Goal: Task Accomplishment & Management: Manage account settings

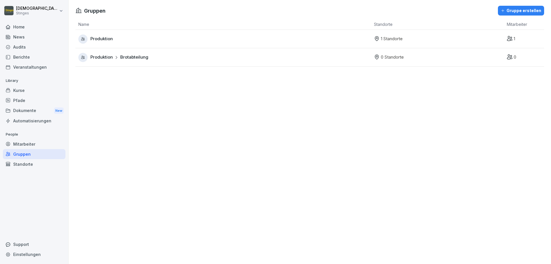
click at [509, 10] on div "Gruppe erstellen" at bounding box center [521, 10] width 40 height 6
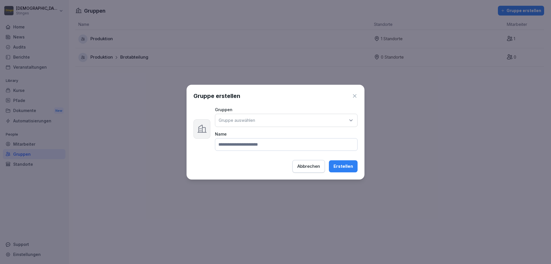
click at [242, 119] on p "Gruppe auswählen" at bounding box center [237, 120] width 36 height 6
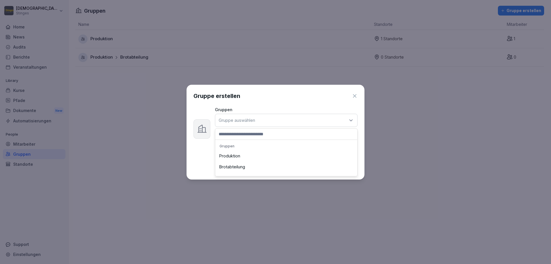
click at [231, 156] on div "Produktion" at bounding box center [286, 155] width 139 height 11
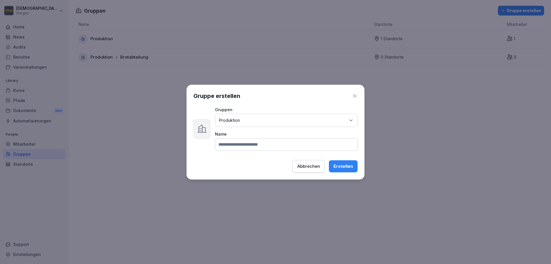
click at [244, 147] on input at bounding box center [286, 144] width 143 height 13
drag, startPoint x: 231, startPoint y: 143, endPoint x: 249, endPoint y: 146, distance: 18.0
click at [249, 146] on input "*******" at bounding box center [286, 144] width 143 height 13
click at [230, 144] on input "*******" at bounding box center [286, 144] width 143 height 13
click at [247, 145] on input "*******" at bounding box center [286, 144] width 143 height 13
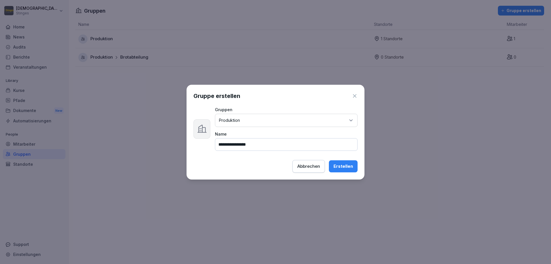
drag, startPoint x: 246, startPoint y: 144, endPoint x: 256, endPoint y: 145, distance: 10.1
click at [268, 146] on input "**********" at bounding box center [286, 144] width 143 height 13
click at [247, 145] on input "**********" at bounding box center [286, 144] width 143 height 13
type input "*******"
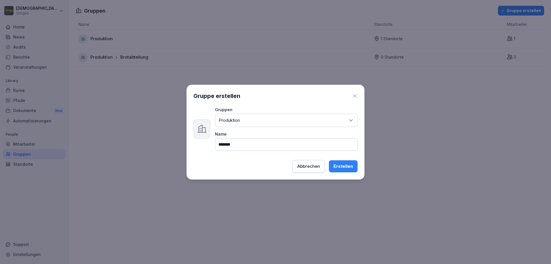
click at [349, 164] on div "Erstellen" at bounding box center [344, 166] width 20 height 6
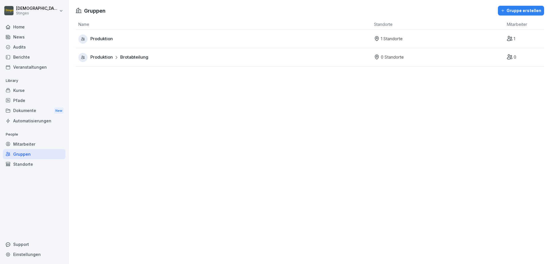
click at [20, 144] on div "Mitarbeiter" at bounding box center [34, 144] width 63 height 10
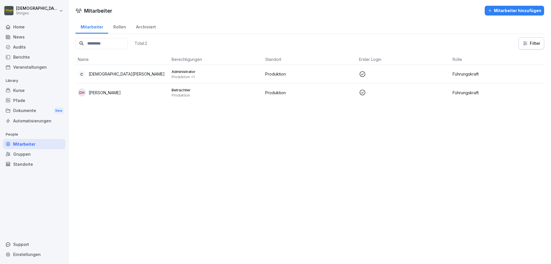
click at [20, 148] on div "Mitarbeiter" at bounding box center [34, 144] width 63 height 10
click at [20, 149] on div "Gruppen" at bounding box center [34, 154] width 63 height 10
click at [18, 158] on div "Gruppen" at bounding box center [34, 154] width 63 height 10
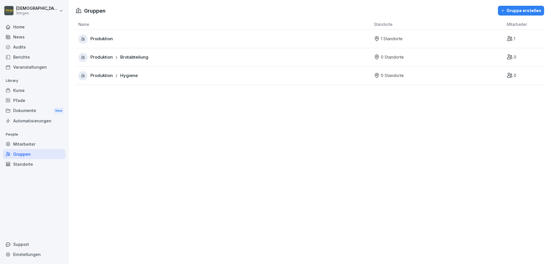
click at [133, 53] on div "Produktion Brotabteilung" at bounding box center [224, 57] width 293 height 9
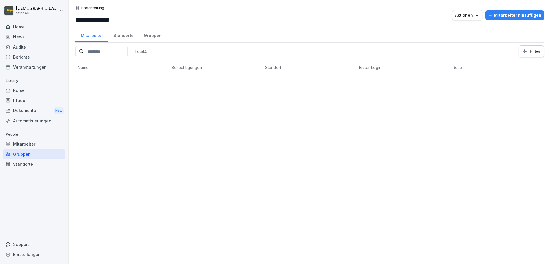
click at [474, 12] on div "Aktionen" at bounding box center [467, 15] width 24 height 6
click at [497, 79] on html "**********" at bounding box center [275, 132] width 551 height 264
click at [25, 154] on div "Gruppen" at bounding box center [34, 154] width 63 height 10
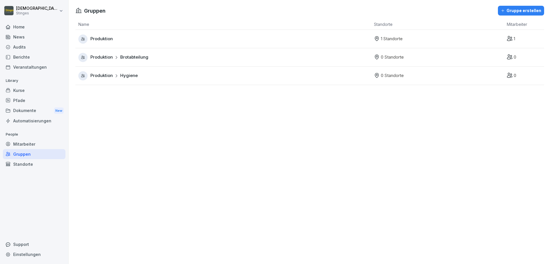
click at [512, 10] on div "Gruppe erstellen" at bounding box center [521, 10] width 40 height 6
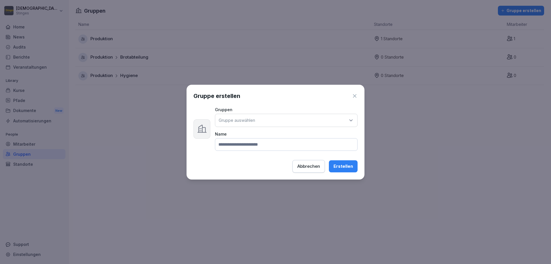
click at [271, 123] on div "Gruppe auswählen" at bounding box center [286, 120] width 143 height 13
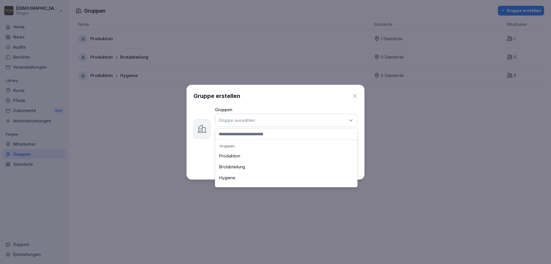
click at [231, 156] on div "Produktion" at bounding box center [286, 155] width 139 height 11
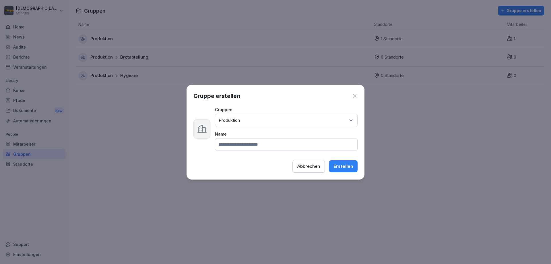
click at [235, 146] on input at bounding box center [286, 144] width 143 height 13
type input "**********"
click at [341, 170] on button "Erstellen" at bounding box center [343, 166] width 29 height 12
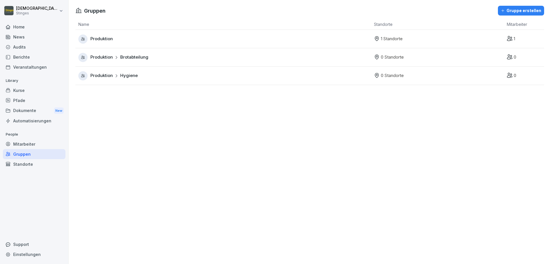
click at [513, 15] on button "Gruppe erstellen" at bounding box center [521, 11] width 46 height 10
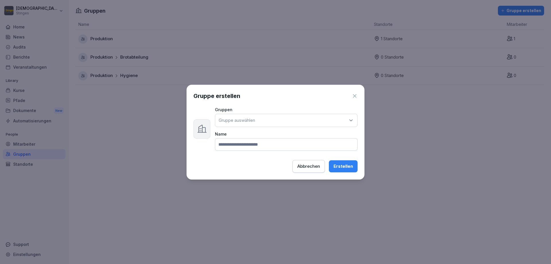
click at [239, 121] on p "Gruppe auswählen" at bounding box center [237, 120] width 36 height 6
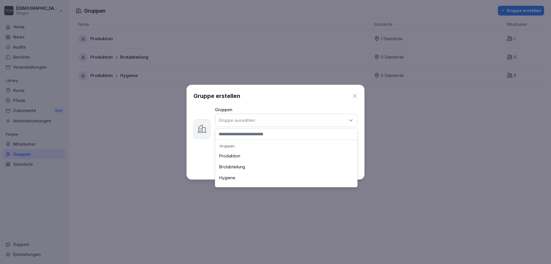
click at [234, 156] on div "Produktion" at bounding box center [286, 155] width 139 height 11
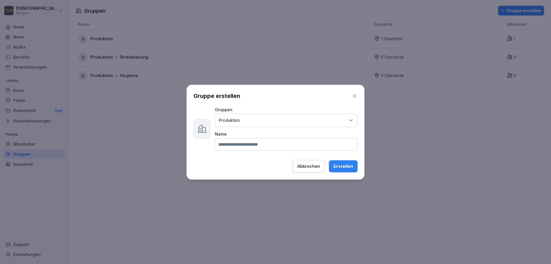
click at [235, 150] on input at bounding box center [286, 144] width 143 height 13
type input "**********"
click at [333, 167] on button "Erstellen" at bounding box center [343, 166] width 29 height 12
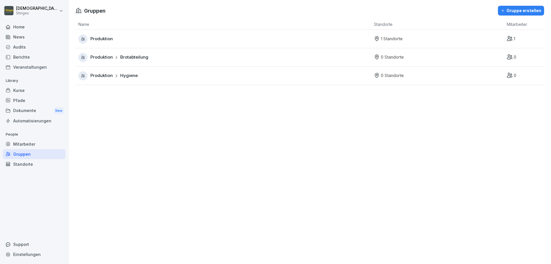
click at [518, 10] on div "Gruppe erstellen" at bounding box center [521, 10] width 40 height 6
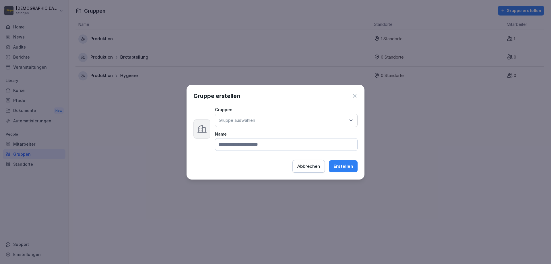
click at [294, 119] on div "Gruppe auswählen" at bounding box center [286, 120] width 143 height 13
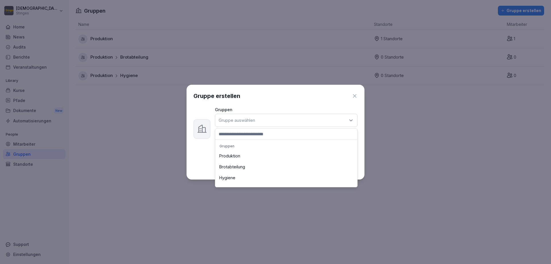
click at [235, 156] on div "Produktion" at bounding box center [286, 155] width 139 height 11
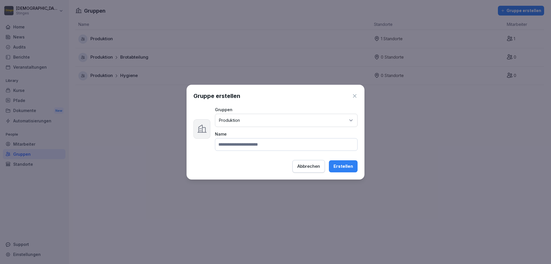
click at [239, 150] on input at bounding box center [286, 144] width 143 height 13
type input "**********"
click at [346, 165] on div "Erstellen" at bounding box center [344, 166] width 20 height 6
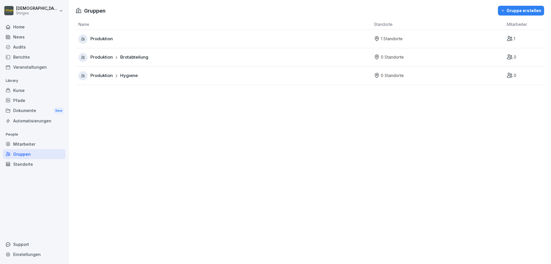
click at [506, 13] on div "Gruppe erstellen" at bounding box center [521, 10] width 40 height 6
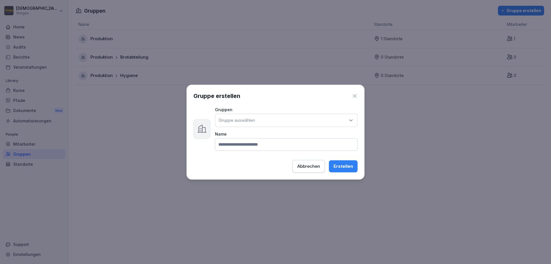
click at [258, 144] on input at bounding box center [286, 144] width 143 height 13
click at [268, 129] on div "Gruppen Gruppe auswählen Name" at bounding box center [286, 129] width 143 height 44
click at [265, 119] on div "Gruppe auswählen" at bounding box center [286, 120] width 143 height 13
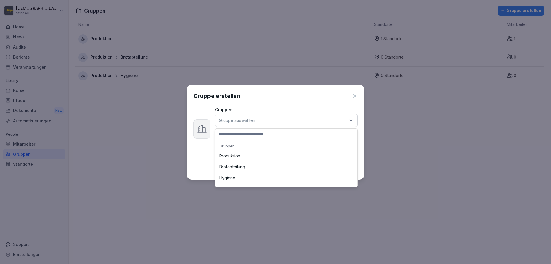
click at [241, 158] on div "Produktion" at bounding box center [286, 155] width 139 height 11
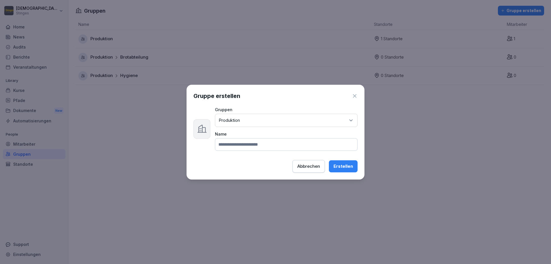
click at [240, 149] on input at bounding box center [286, 144] width 143 height 13
type input "**********"
click at [337, 167] on div "Erstellen" at bounding box center [344, 166] width 20 height 6
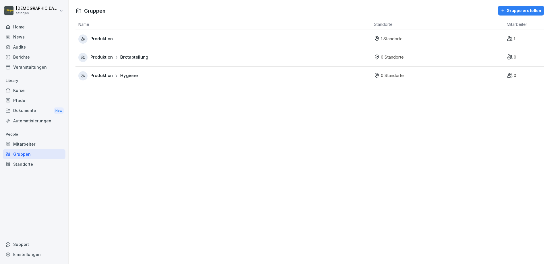
click at [508, 8] on div "Gruppe erstellen" at bounding box center [521, 10] width 40 height 6
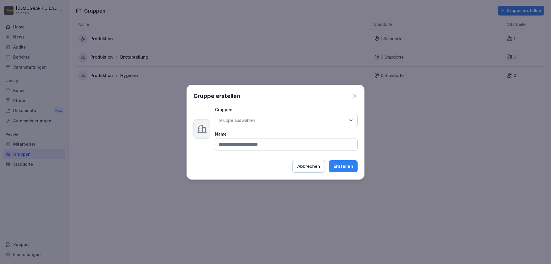
click at [268, 123] on div "Gruppe auswählen" at bounding box center [286, 120] width 143 height 13
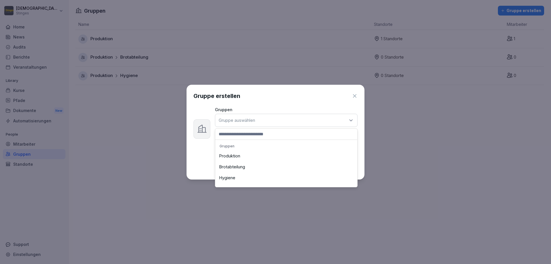
click at [239, 154] on div "Produktion" at bounding box center [286, 155] width 139 height 11
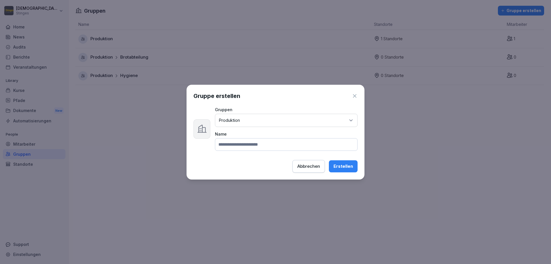
click at [237, 146] on input at bounding box center [286, 144] width 143 height 13
type input "**********"
click at [350, 166] on div "Erstellen" at bounding box center [344, 166] width 20 height 6
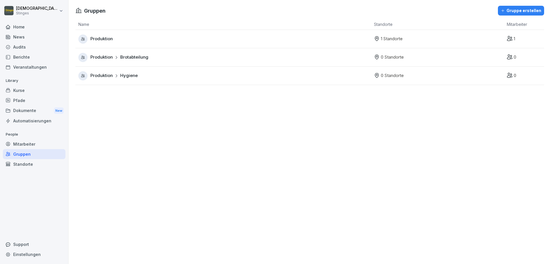
click at [522, 11] on div "Gruppe erstellen" at bounding box center [521, 10] width 40 height 6
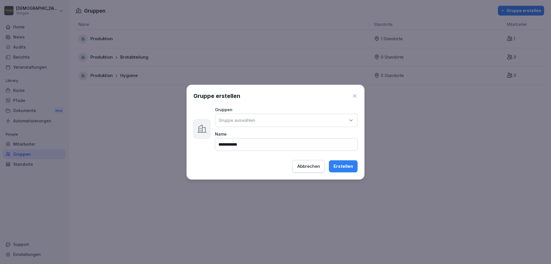
type input "**********"
click at [249, 125] on div "Gruppe auswählen" at bounding box center [286, 120] width 143 height 13
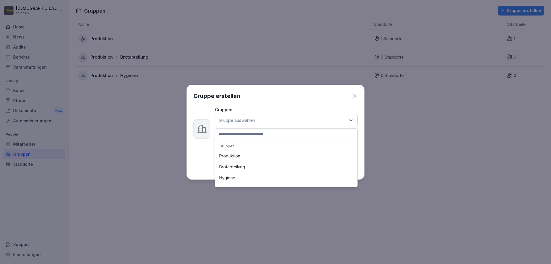
click at [235, 159] on div "Produktion" at bounding box center [286, 155] width 139 height 11
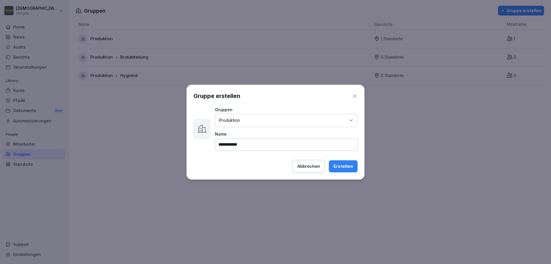
click at [357, 165] on button "Erstellen" at bounding box center [343, 166] width 29 height 12
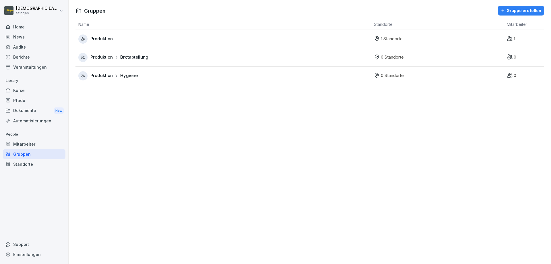
click at [513, 14] on button "Gruppe erstellen" at bounding box center [521, 11] width 46 height 10
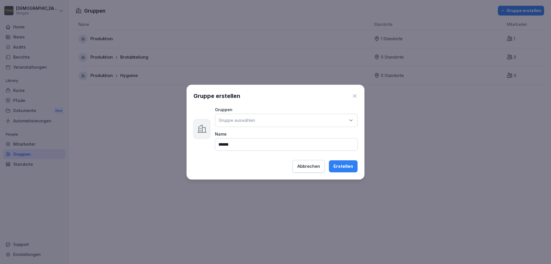
type input "******"
click at [284, 119] on div "Gruppe auswählen" at bounding box center [286, 120] width 143 height 13
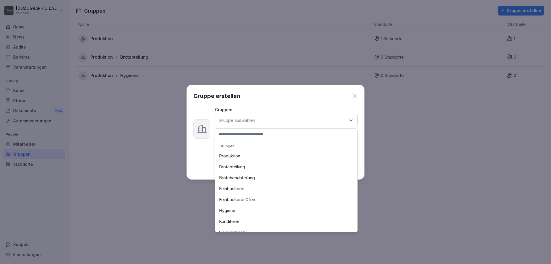
click at [230, 156] on div "Produktion" at bounding box center [286, 155] width 139 height 11
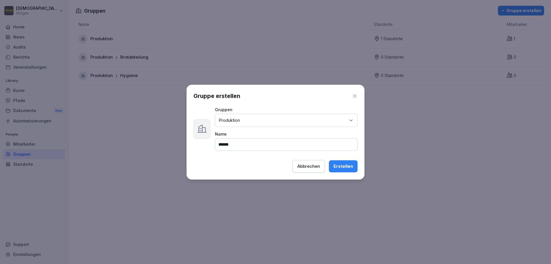
click at [347, 165] on div "Erstellen" at bounding box center [344, 166] width 20 height 6
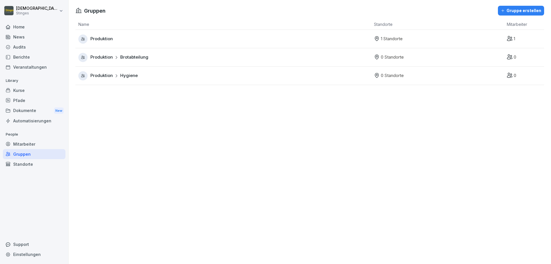
click at [511, 8] on div "Gruppe erstellen" at bounding box center [521, 10] width 40 height 6
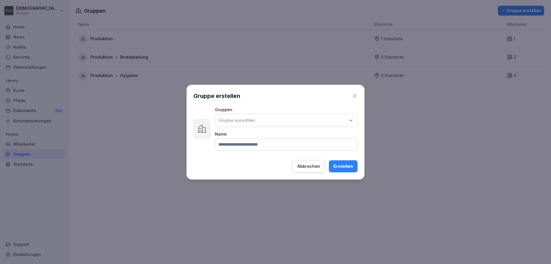
click at [257, 116] on div "Gruppe auswählen" at bounding box center [286, 120] width 143 height 13
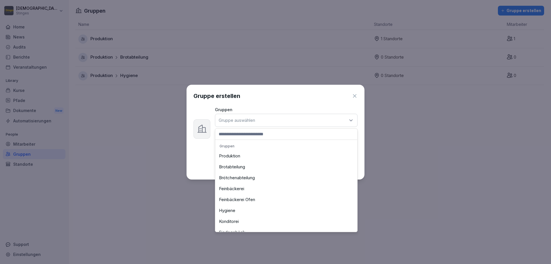
click at [229, 160] on div "Produktion" at bounding box center [286, 155] width 139 height 11
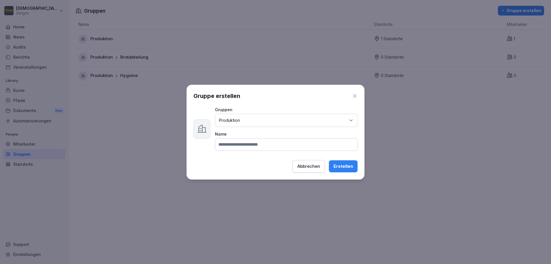
click at [227, 149] on input at bounding box center [286, 144] width 143 height 13
type input "**********"
click at [345, 166] on div "Erstellen" at bounding box center [344, 166] width 20 height 6
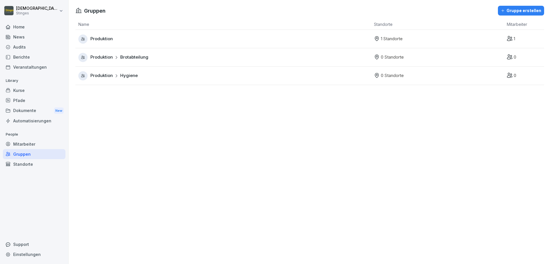
click at [525, 12] on div "Gruppe erstellen" at bounding box center [521, 10] width 40 height 6
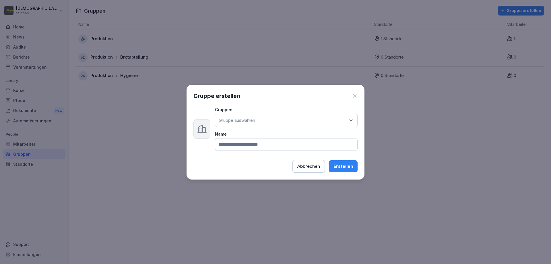
drag, startPoint x: 280, startPoint y: 121, endPoint x: 259, endPoint y: 128, distance: 21.7
click at [279, 121] on div "Gruppe auswählen" at bounding box center [286, 120] width 143 height 13
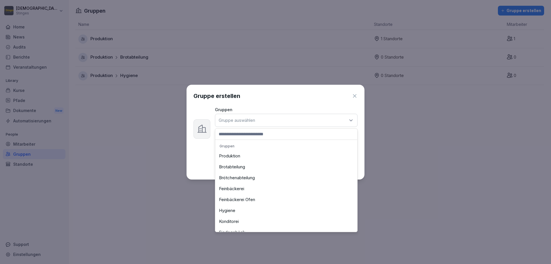
click at [238, 152] on div "Produktion" at bounding box center [286, 155] width 139 height 11
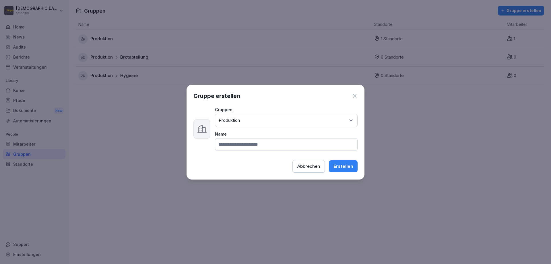
click at [238, 148] on input at bounding box center [286, 144] width 143 height 13
type input "*******"
click at [340, 165] on div "Erstellen" at bounding box center [344, 166] width 20 height 6
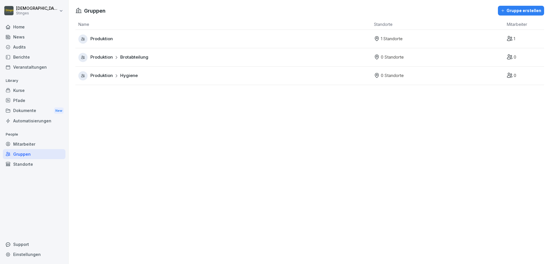
click at [522, 8] on div "Gruppe erstellen" at bounding box center [521, 10] width 40 height 6
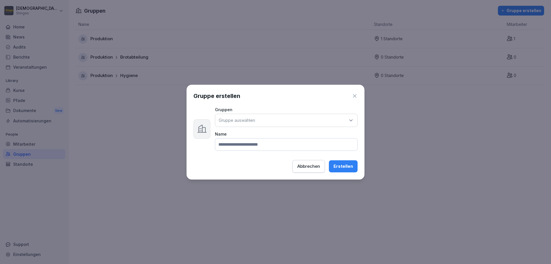
click at [243, 118] on p "Gruppe auswählen" at bounding box center [237, 120] width 36 height 6
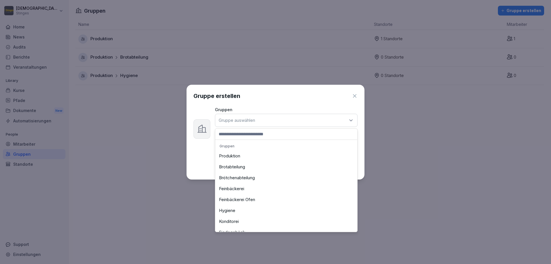
click at [237, 157] on div "Produktion" at bounding box center [286, 155] width 139 height 11
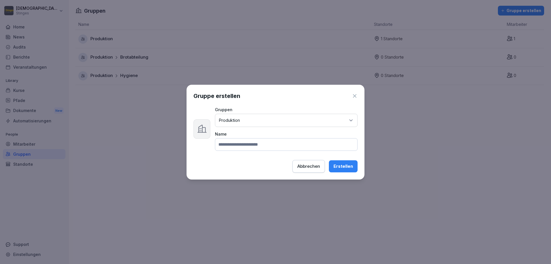
click at [236, 146] on input at bounding box center [286, 144] width 143 height 13
click at [245, 148] on input at bounding box center [286, 144] width 143 height 13
type input "**********"
click at [339, 166] on div "Erstellen" at bounding box center [344, 166] width 20 height 6
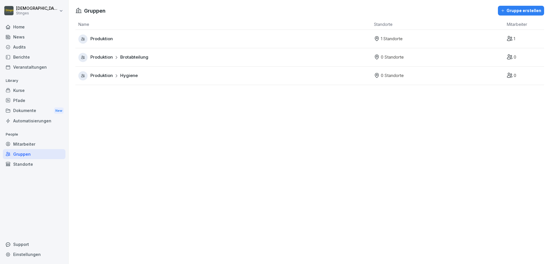
click at [512, 10] on div "Gruppe erstellen" at bounding box center [521, 10] width 40 height 6
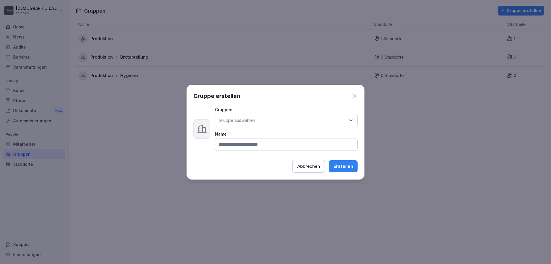
click at [270, 142] on input at bounding box center [286, 144] width 143 height 13
type input "*****"
click at [348, 168] on div "Erstellen" at bounding box center [344, 166] width 20 height 6
click at [253, 116] on div "Gruppe auswählen" at bounding box center [286, 120] width 143 height 13
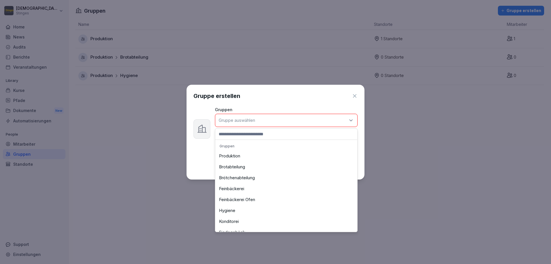
click at [230, 156] on div "Produktion" at bounding box center [286, 155] width 139 height 11
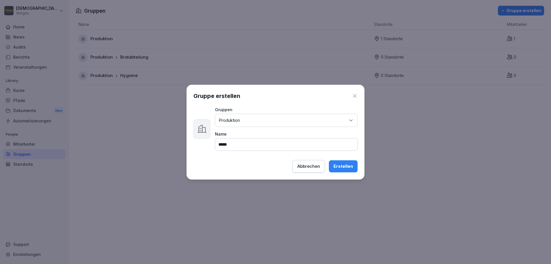
click at [333, 165] on button "Erstellen" at bounding box center [343, 166] width 29 height 12
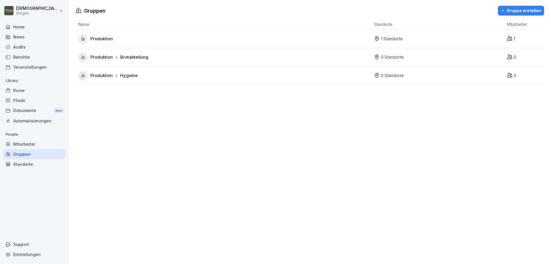
click at [520, 11] on div "Gruppe erstellen" at bounding box center [521, 10] width 40 height 6
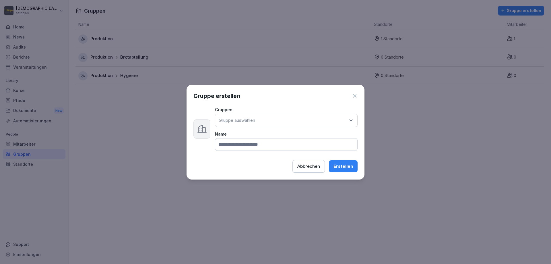
click at [262, 124] on div "Gruppe auswählen" at bounding box center [286, 120] width 143 height 13
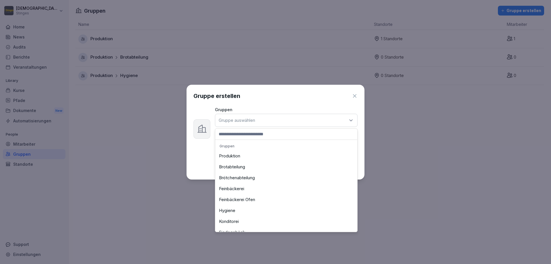
click at [228, 154] on div "Produktion" at bounding box center [286, 155] width 139 height 11
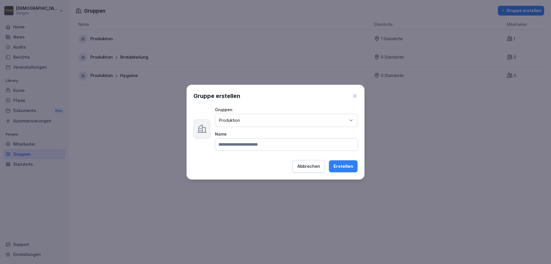
click at [232, 145] on input at bounding box center [286, 144] width 143 height 13
type input "**********"
click at [340, 170] on button "Erstellen" at bounding box center [343, 166] width 29 height 12
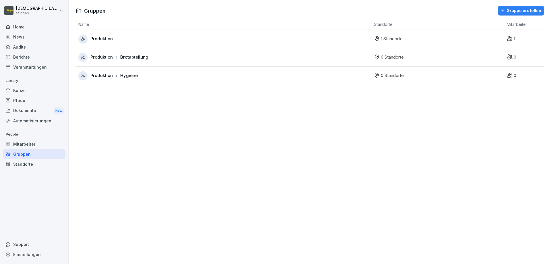
click at [36, 144] on div "Mitarbeiter" at bounding box center [34, 144] width 63 height 10
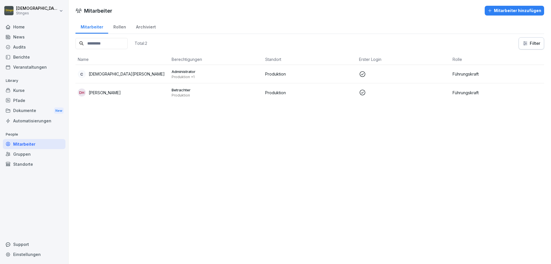
click at [31, 156] on div "Gruppen" at bounding box center [34, 154] width 63 height 10
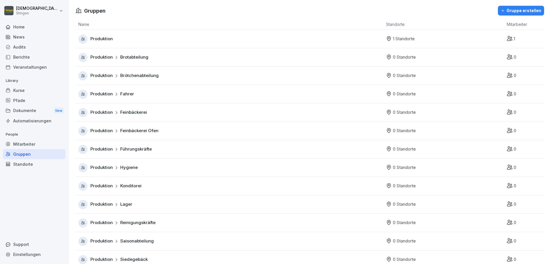
click at [21, 146] on div "Mitarbeiter" at bounding box center [34, 144] width 63 height 10
click at [18, 27] on div "Home" at bounding box center [34, 27] width 63 height 10
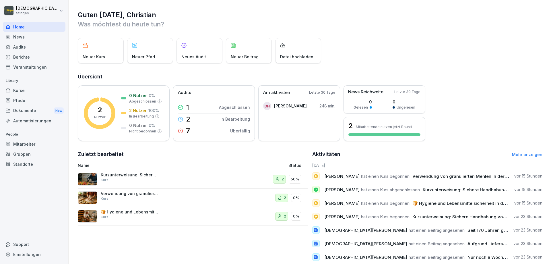
click at [545, 90] on div "Guten Morgen, Christian Was möchtest du heute tun? Neuer Kurs Neuer Pfad Neues …" at bounding box center [310, 144] width 483 height 289
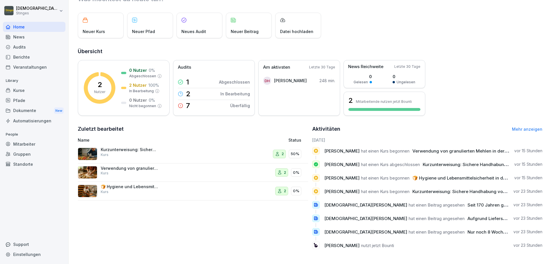
click at [15, 89] on div "Kurse" at bounding box center [34, 90] width 63 height 10
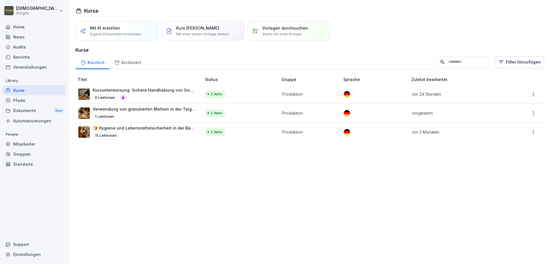
click at [164, 88] on p "Kurzunterweisung: Sichere Handhabung von Sicherheitsmessern" at bounding box center [144, 90] width 103 height 6
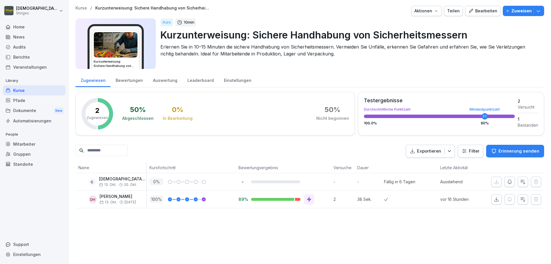
click at [307, 198] on icon at bounding box center [309, 199] width 4 height 5
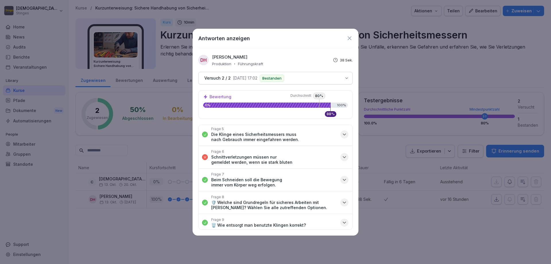
scroll to position [89, 0]
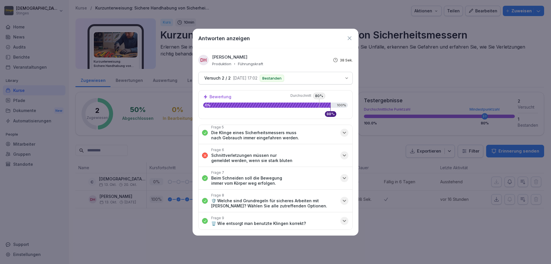
click at [349, 37] on icon at bounding box center [349, 38] width 6 height 6
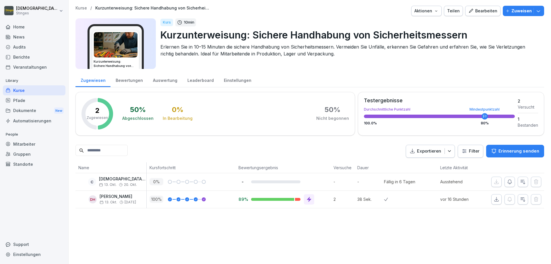
click at [320, 245] on div "Kurse / Kurzunterweisung: Sichere Handhabung von Sicherheitsmessern Aktionen Te…" at bounding box center [310, 132] width 483 height 264
click at [20, 153] on div "Gruppen" at bounding box center [34, 154] width 63 height 10
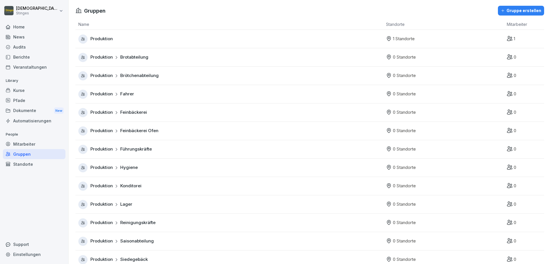
click at [25, 90] on div "Kurse" at bounding box center [34, 90] width 63 height 10
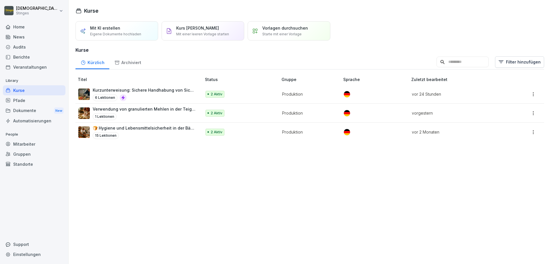
click at [28, 45] on div "Audits" at bounding box center [34, 47] width 63 height 10
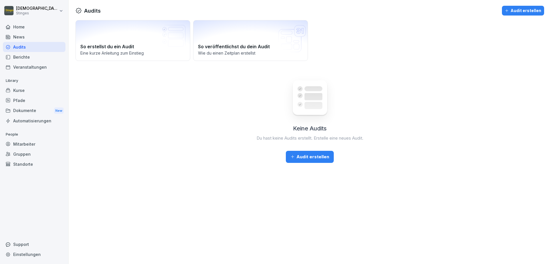
click at [205, 146] on div "Keine Audits Du hast keine Audits erstellt. Erstelle eine neues Audit. Audit er…" at bounding box center [309, 117] width 469 height 92
click at [37, 63] on div "Veranstaltungen" at bounding box center [34, 67] width 63 height 10
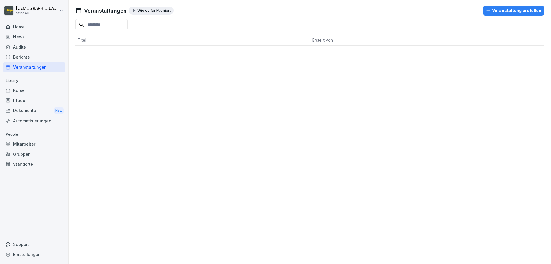
click at [28, 60] on div "Berichte" at bounding box center [34, 57] width 63 height 10
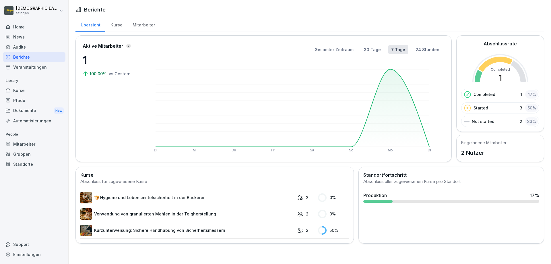
click at [123, 190] on td "🍞 Hygiene und Lebensmittelsicherheit in der Bäckerei" at bounding box center [187, 197] width 214 height 16
click at [86, 196] on img at bounding box center [85, 197] width 11 height 11
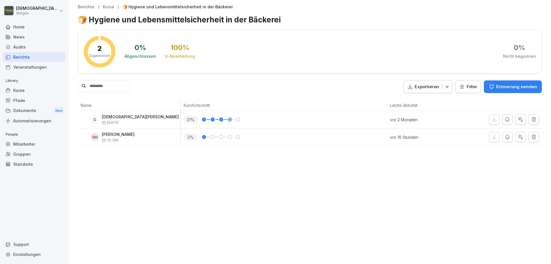
click at [20, 90] on div "Kurse" at bounding box center [34, 90] width 63 height 10
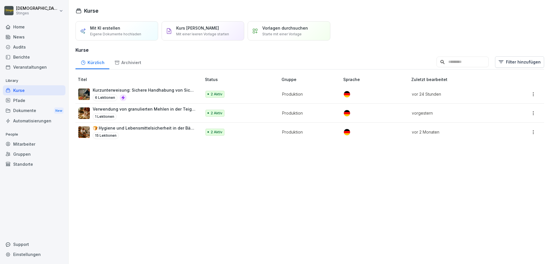
click at [183, 96] on div "6 Lektionen" at bounding box center [144, 97] width 103 height 7
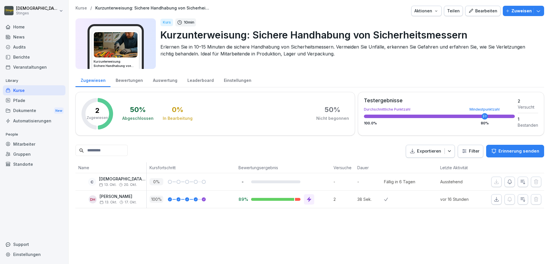
click at [18, 33] on div "News" at bounding box center [34, 37] width 63 height 10
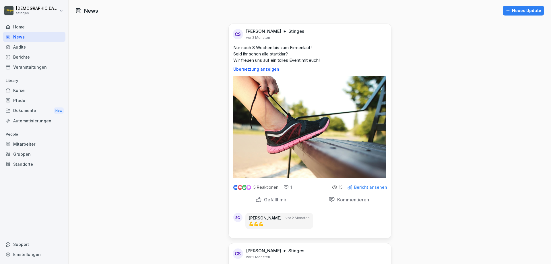
click at [377, 188] on p "Bericht ansehen" at bounding box center [370, 187] width 33 height 5
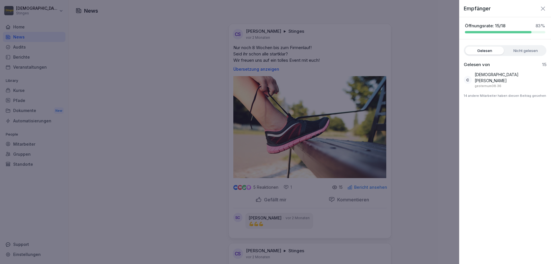
click at [542, 7] on icon "button" at bounding box center [543, 8] width 7 height 7
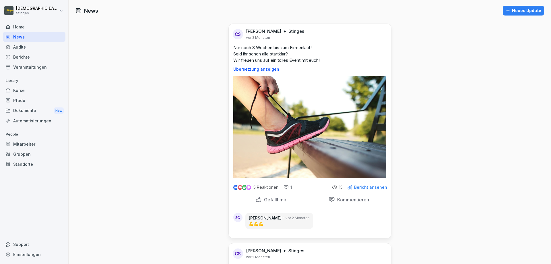
click at [27, 45] on div "Audits" at bounding box center [34, 47] width 63 height 10
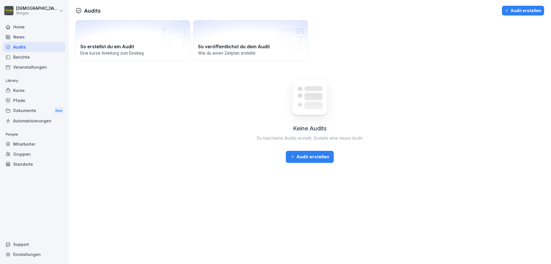
click at [24, 56] on div "Berichte" at bounding box center [34, 57] width 63 height 10
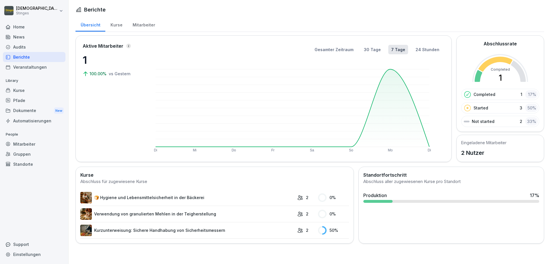
click at [34, 30] on div "Home" at bounding box center [34, 27] width 63 height 10
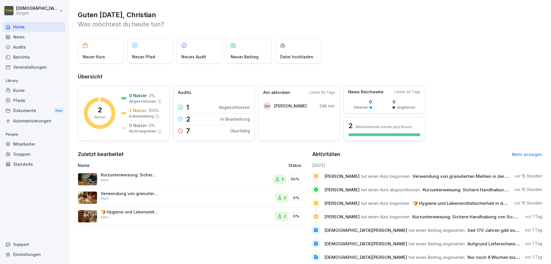
click at [37, 41] on div "News" at bounding box center [34, 37] width 63 height 10
